Goal: Information Seeking & Learning: Learn about a topic

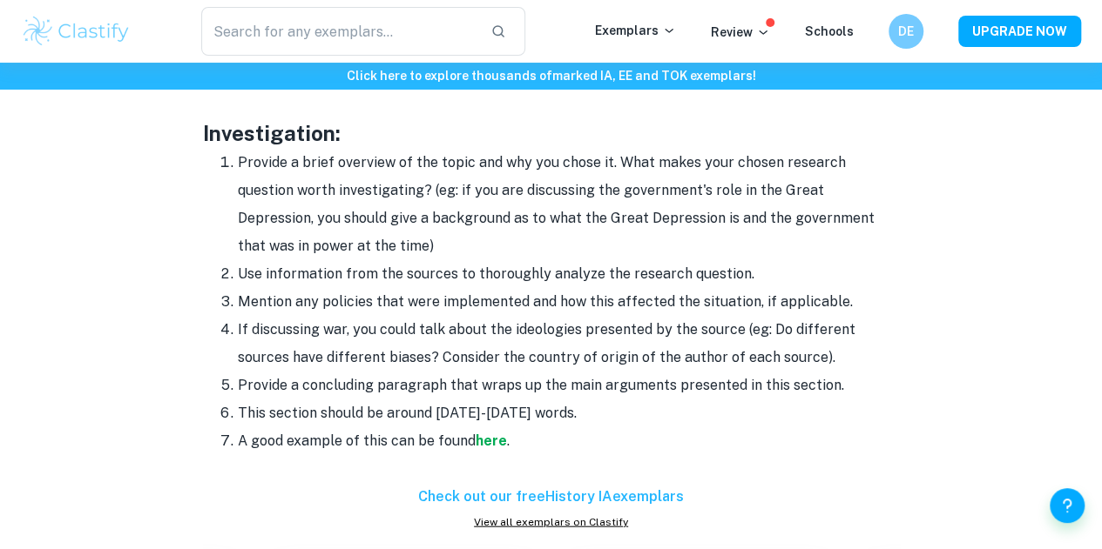
scroll to position [1714, 0]
